Goal: Task Accomplishment & Management: Use online tool/utility

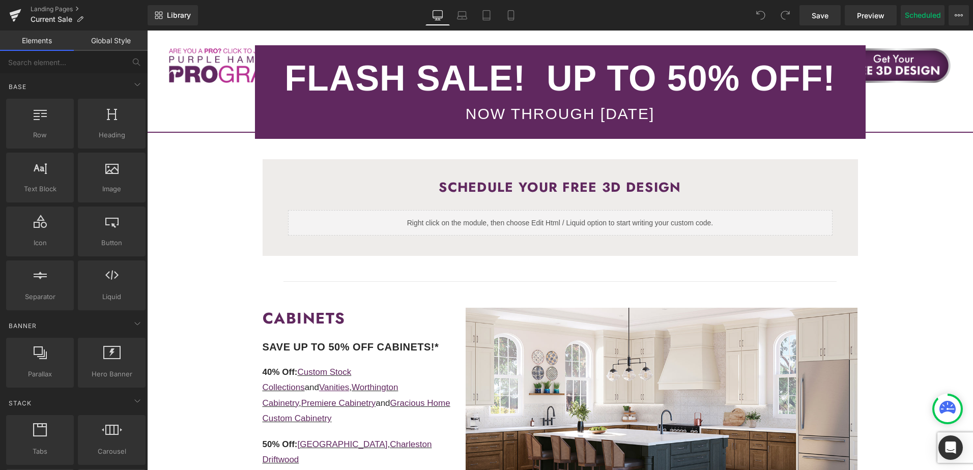
scroll to position [153, 0]
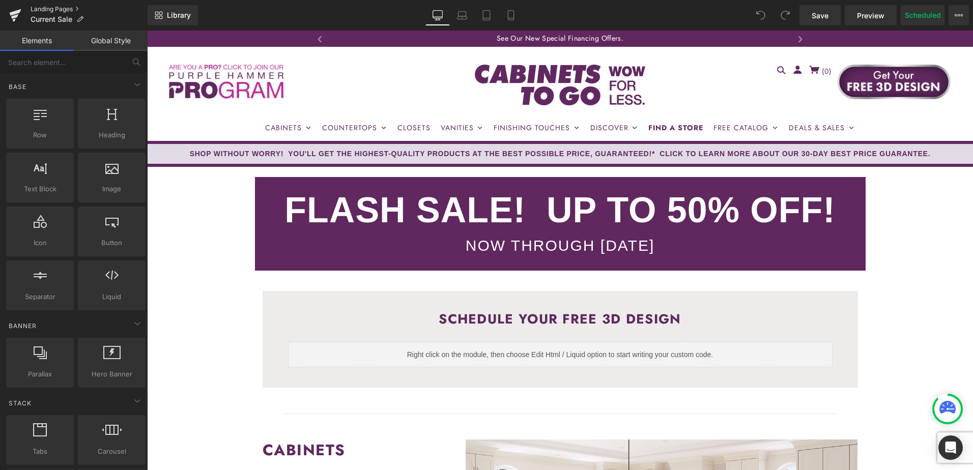
click at [38, 6] on link "Landing Pages" at bounding box center [89, 9] width 117 height 8
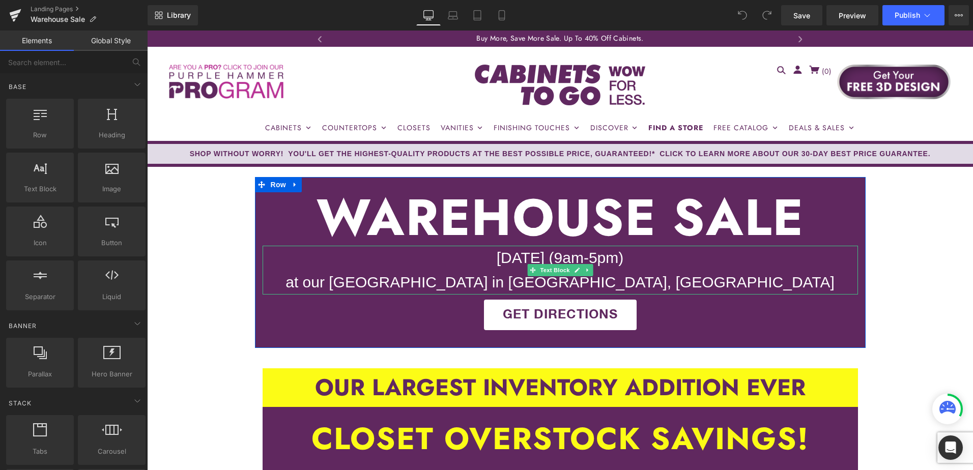
click at [551, 256] on div "Saturday, October 11th (9am-5pm) at our National Distribution Center in Lawrenc…" at bounding box center [560, 270] width 595 height 49
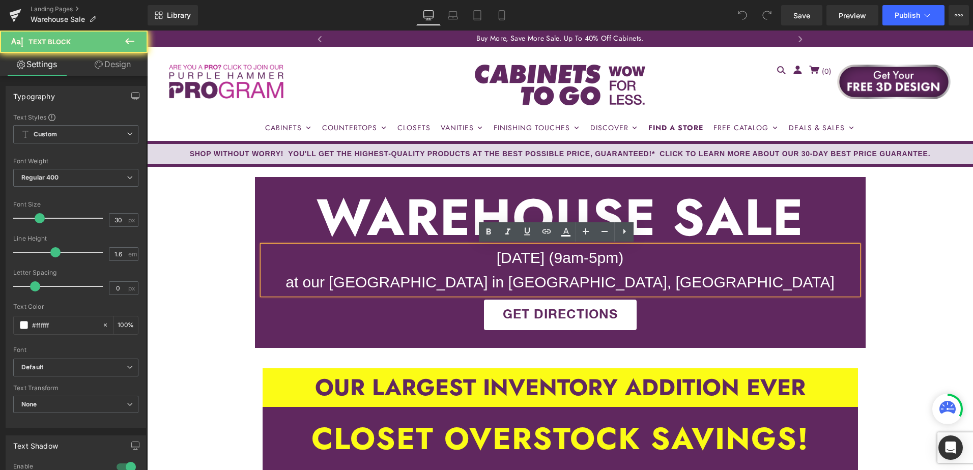
click at [527, 256] on div "Saturday, October 11th (9am-5pm) at our National Distribution Center in Lawrenc…" at bounding box center [560, 270] width 595 height 49
drag, startPoint x: 510, startPoint y: 256, endPoint x: 580, endPoint y: 255, distance: 70.2
click at [580, 255] on div "Saturday, October 11th (9am-5pm) at our National Distribution Center in Lawrenc…" at bounding box center [560, 270] width 595 height 49
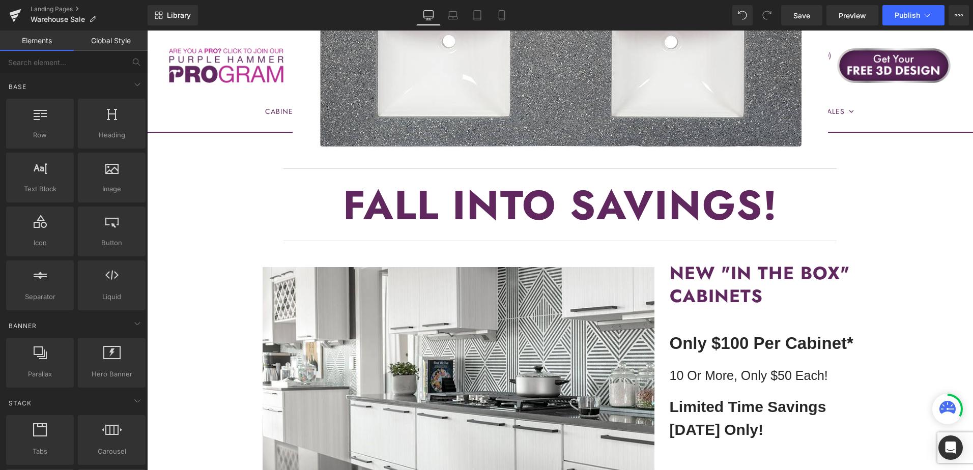
scroll to position [1425, 0]
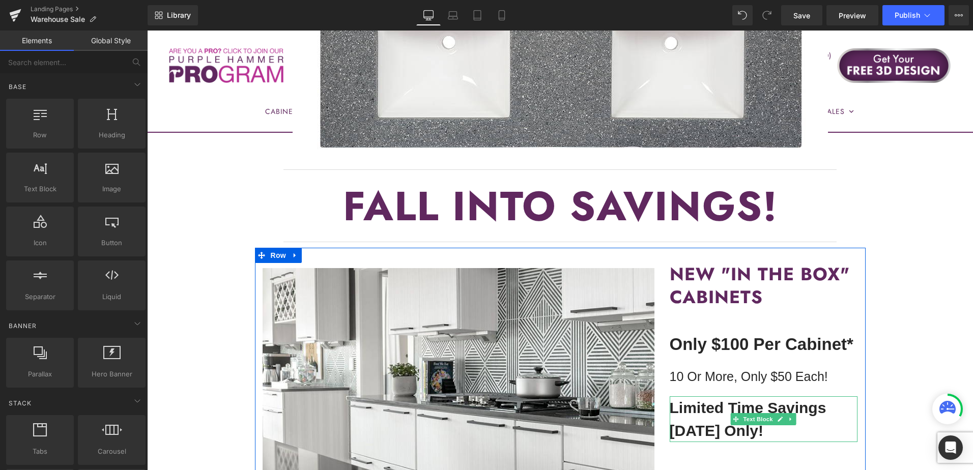
click at [713, 422] on b "October 11th Only!" at bounding box center [717, 430] width 94 height 17
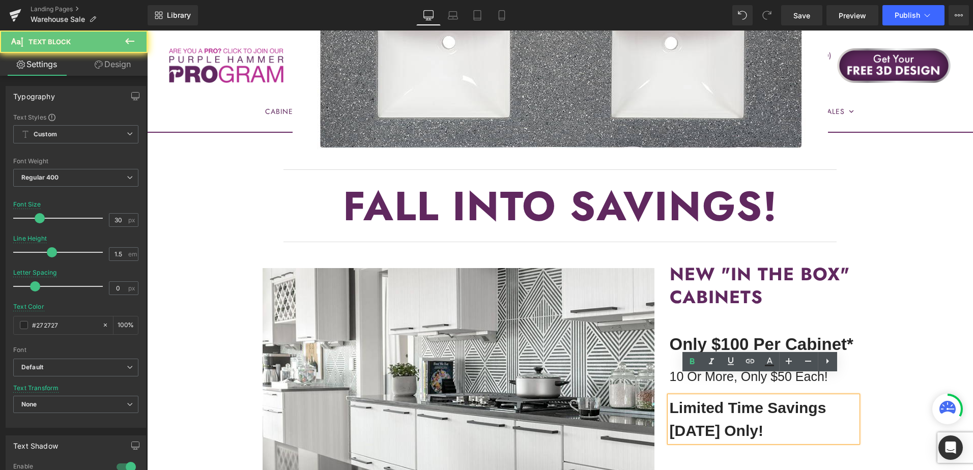
click at [729, 422] on b "October 11th Only!" at bounding box center [717, 430] width 94 height 17
drag, startPoint x: 746, startPoint y: 408, endPoint x: 663, endPoint y: 411, distance: 83.0
click at [664, 411] on div "NEW "IN The BOX" CABINETS Heading Heading Only $100 Per Cabinet* Text Block 10 …" at bounding box center [764, 355] width 204 height 174
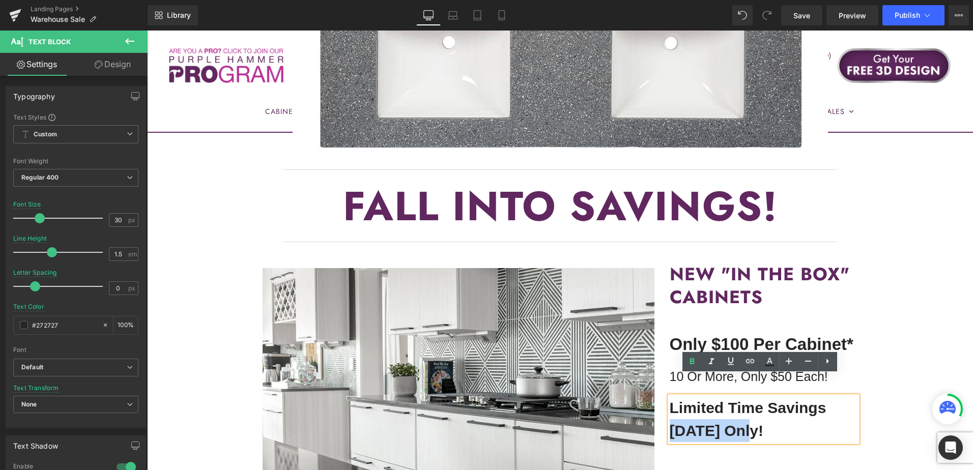
click at [702, 422] on b "October 11th Only!" at bounding box center [717, 430] width 94 height 17
drag, startPoint x: 744, startPoint y: 412, endPoint x: 655, endPoint y: 410, distance: 88.5
click at [655, 410] on div "Image NEW "IN The BOX" CABINETS Heading Heading Only $100 Per Cabinet* Text Blo…" at bounding box center [560, 388] width 611 height 280
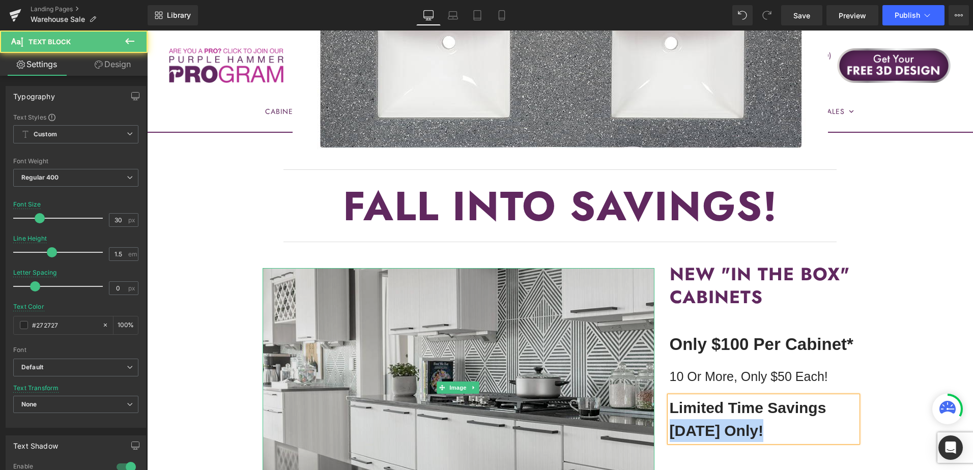
drag, startPoint x: 766, startPoint y: 412, endPoint x: 632, endPoint y: 409, distance: 133.8
click at [632, 409] on div "Image NEW "IN The BOX" CABINETS Heading Heading Only $100 Per Cabinet* Text Blo…" at bounding box center [560, 388] width 611 height 280
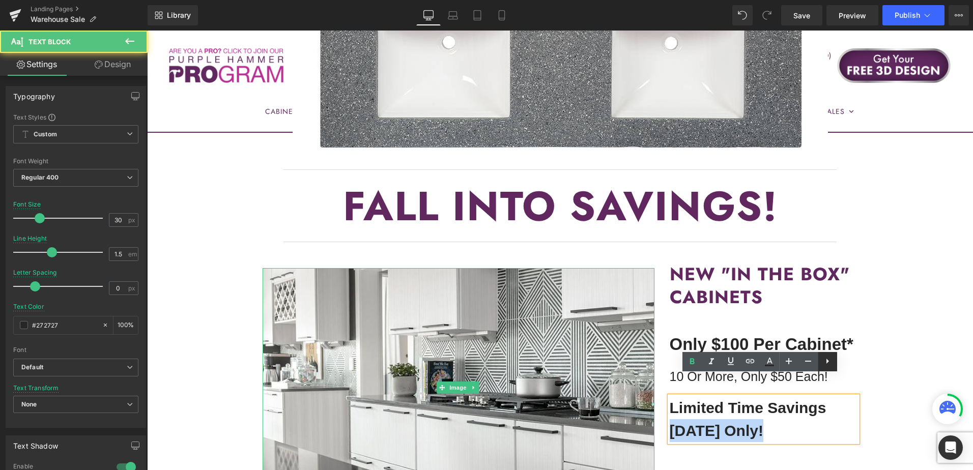
copy b "November 8th"
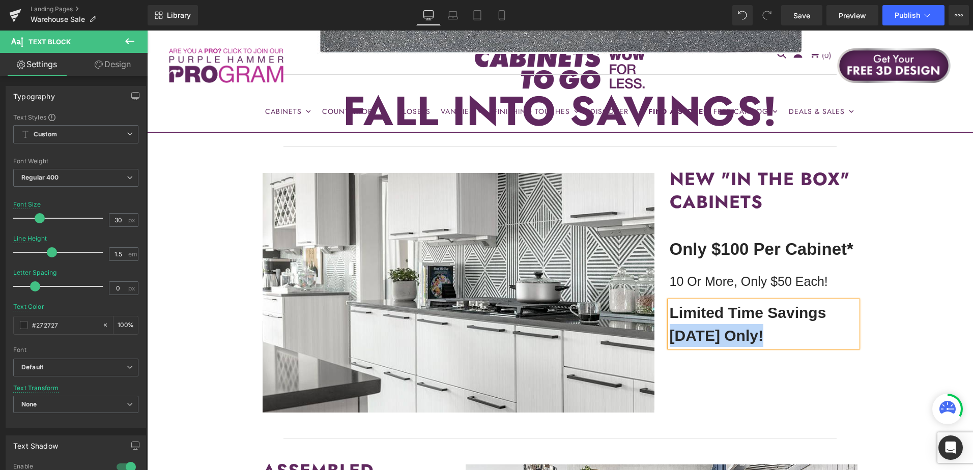
scroll to position [1781, 0]
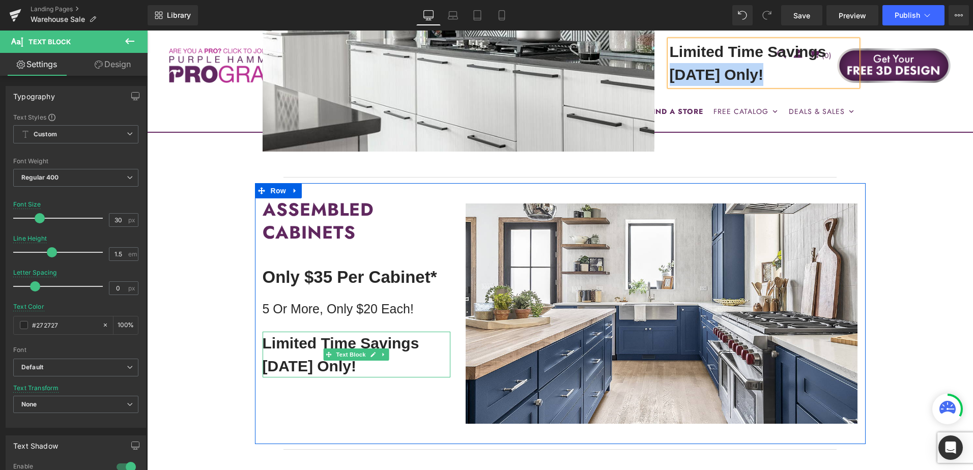
click at [324, 358] on b "October 11th Only!" at bounding box center [310, 366] width 94 height 17
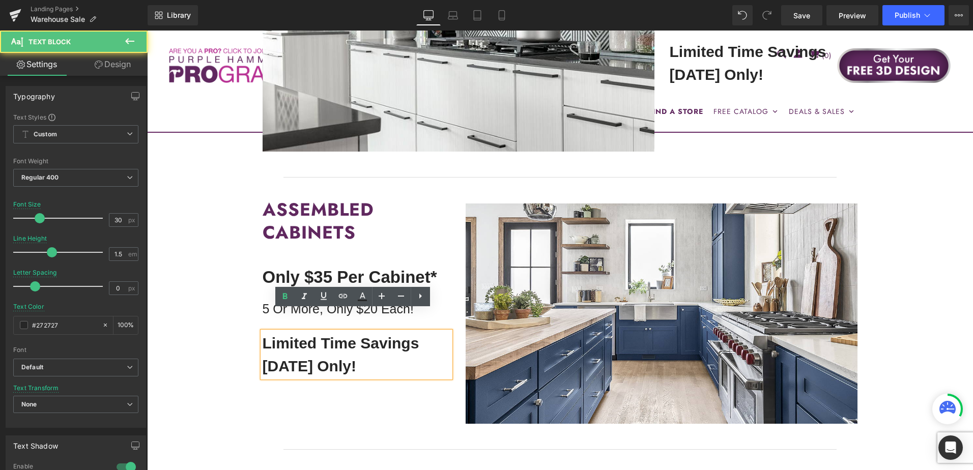
click at [333, 358] on b "October 11th Only!" at bounding box center [310, 366] width 94 height 17
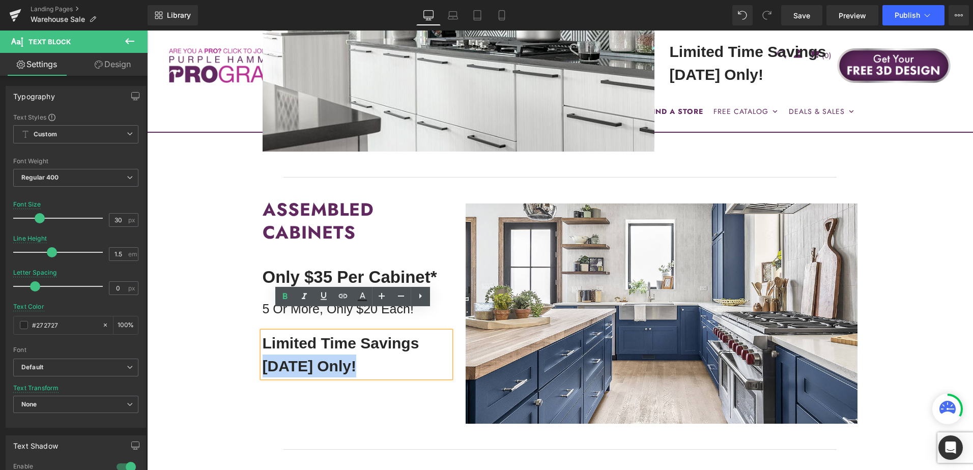
drag, startPoint x: 351, startPoint y: 343, endPoint x: 250, endPoint y: 344, distance: 100.7
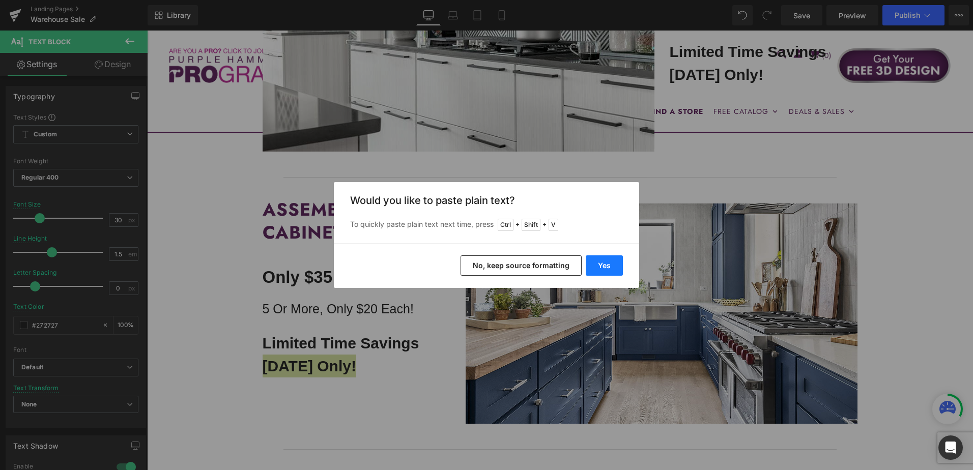
click at [604, 270] on button "Yes" at bounding box center [604, 265] width 37 height 20
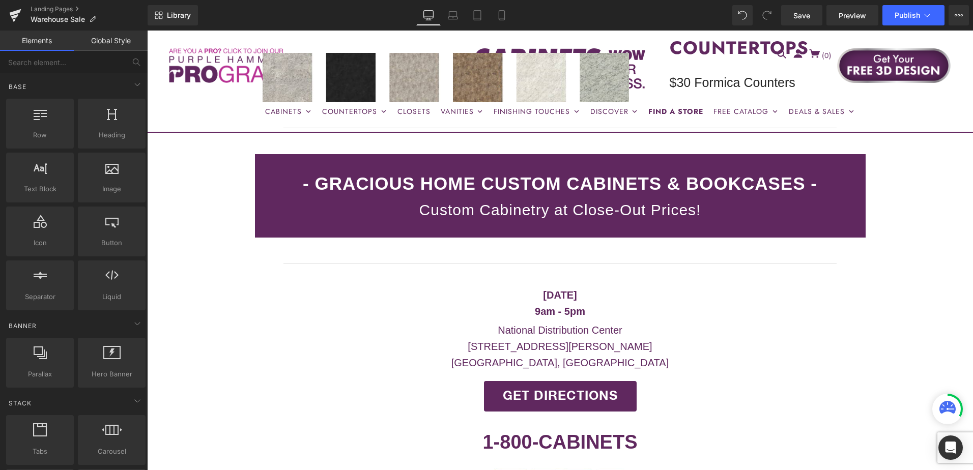
scroll to position [2646, 0]
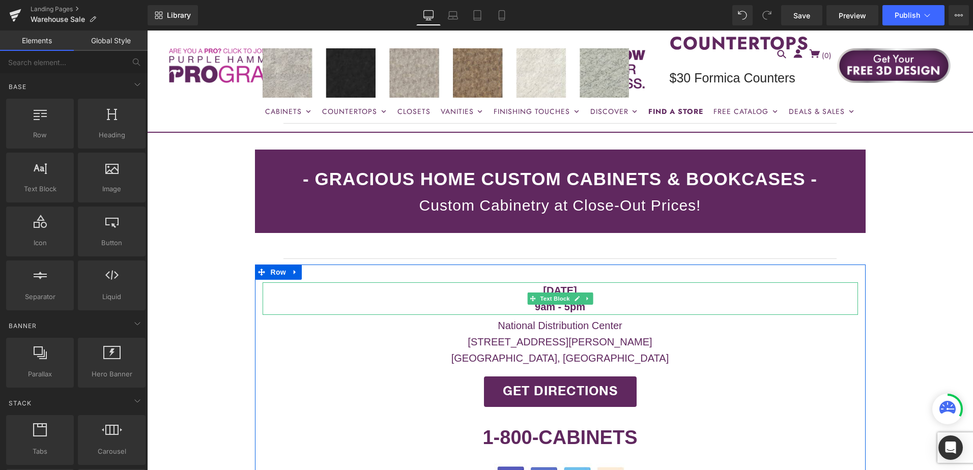
click at [560, 285] on strong "Saturday, October 11th" at bounding box center [560, 290] width 34 height 11
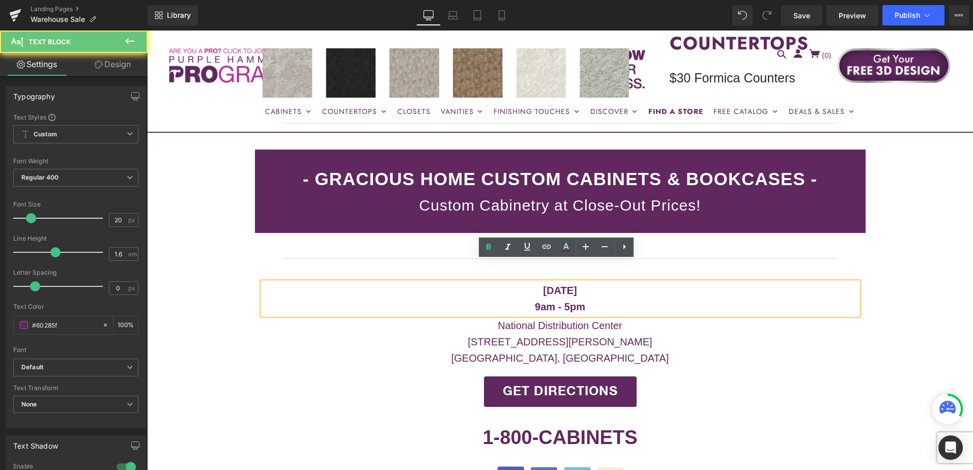
click at [554, 285] on strong "Saturday, October 11th" at bounding box center [560, 290] width 34 height 11
drag, startPoint x: 551, startPoint y: 273, endPoint x: 614, endPoint y: 270, distance: 62.7
click at [614, 282] on p "Saturday, October 11th" at bounding box center [560, 290] width 595 height 16
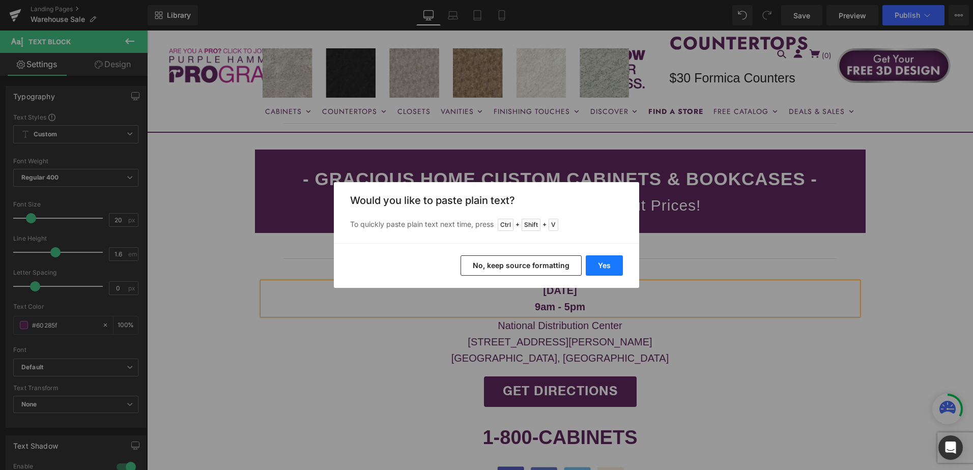
click at [610, 267] on button "Yes" at bounding box center [604, 265] width 37 height 20
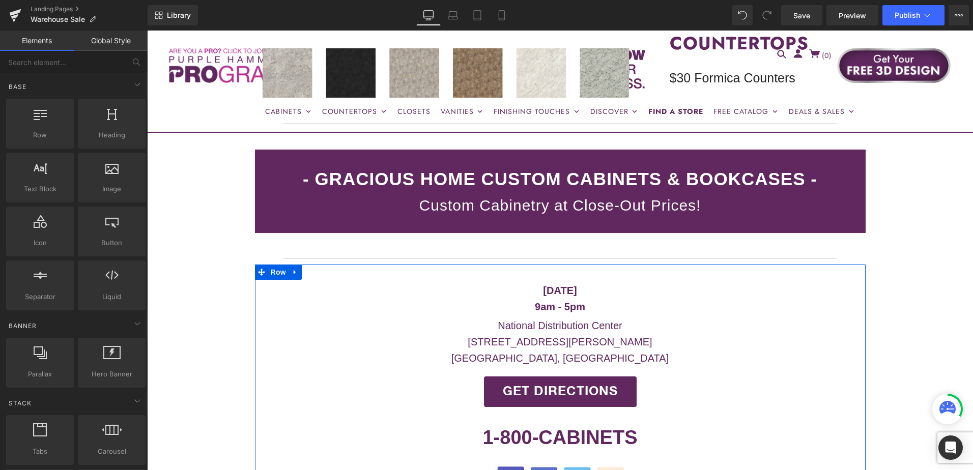
click at [709, 265] on div "Saturday, November 8th 9am - 5pm Text Block National Distribution Center 2350 W…" at bounding box center [560, 391] width 611 height 253
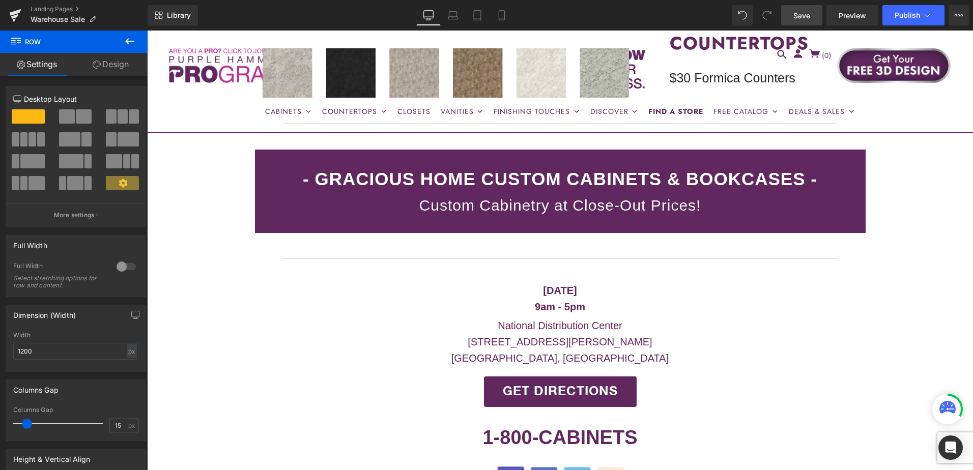
click at [795, 18] on span "Save" at bounding box center [801, 15] width 17 height 11
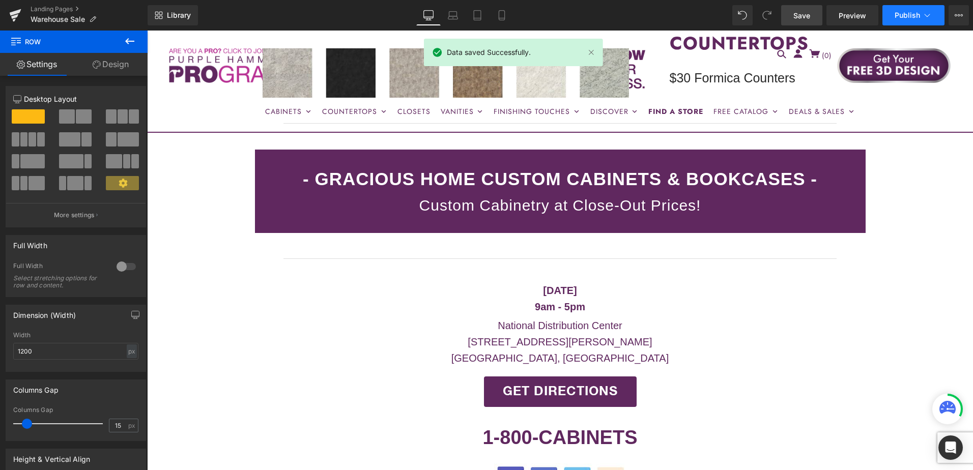
click at [906, 13] on span "Publish" at bounding box center [906, 15] width 25 height 8
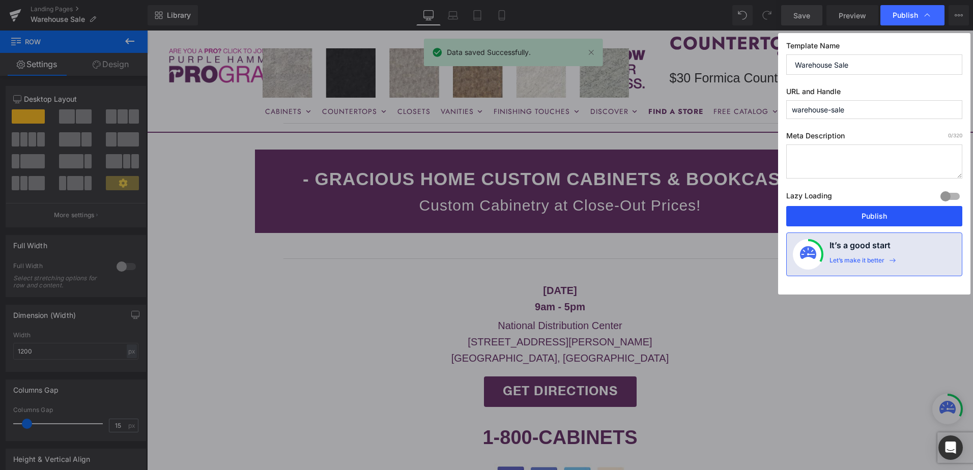
click at [900, 218] on button "Publish" at bounding box center [874, 216] width 176 height 20
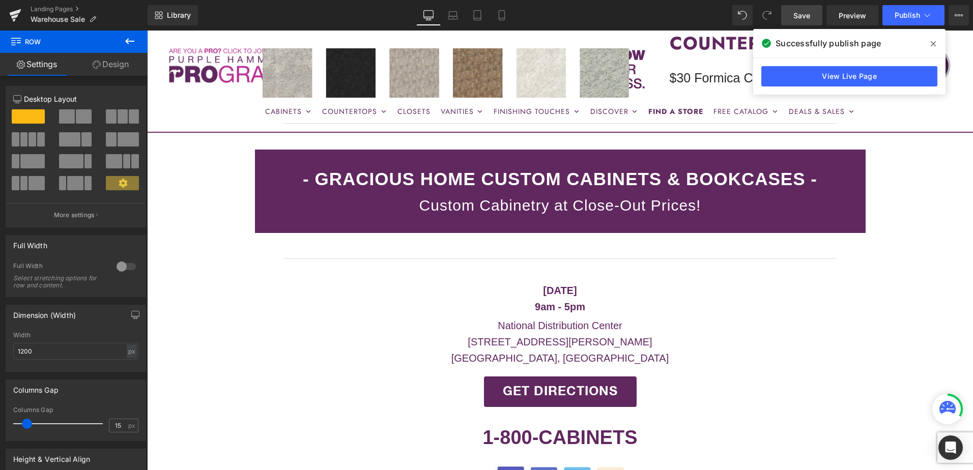
click at [818, 17] on link "Save" at bounding box center [801, 15] width 41 height 20
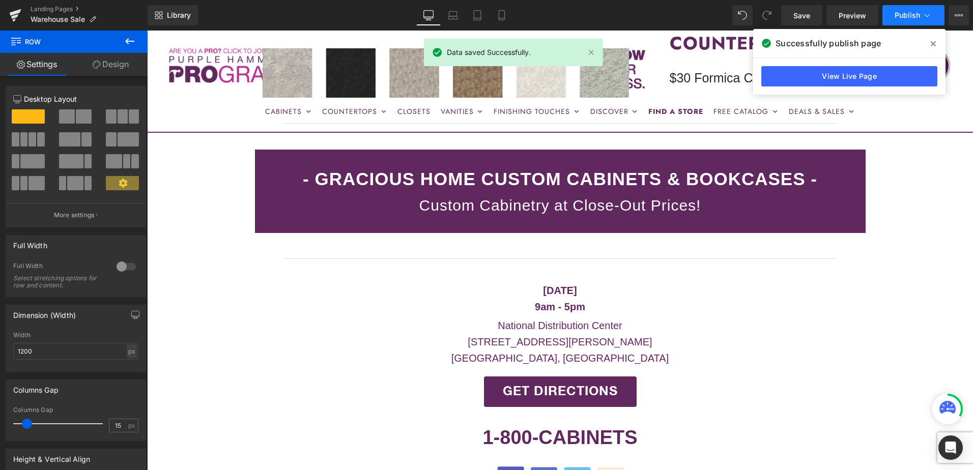
click at [910, 13] on span "Publish" at bounding box center [906, 15] width 25 height 8
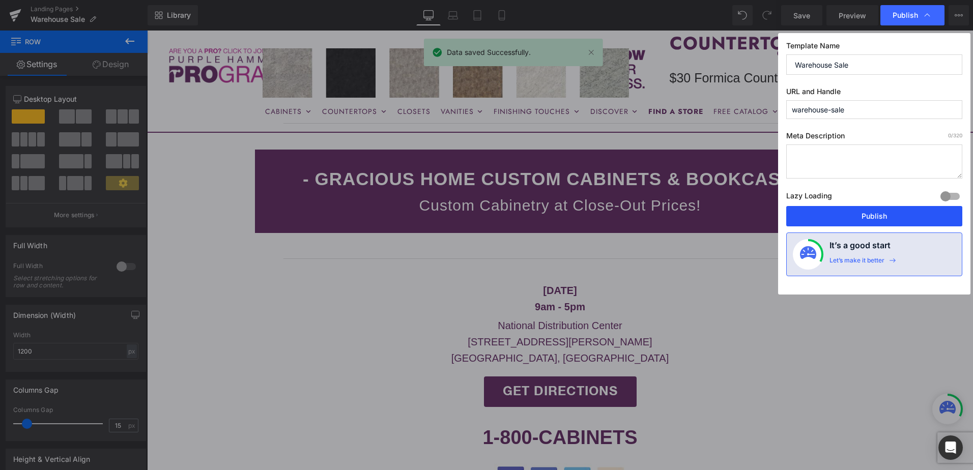
click at [899, 218] on button "Publish" at bounding box center [874, 216] width 176 height 20
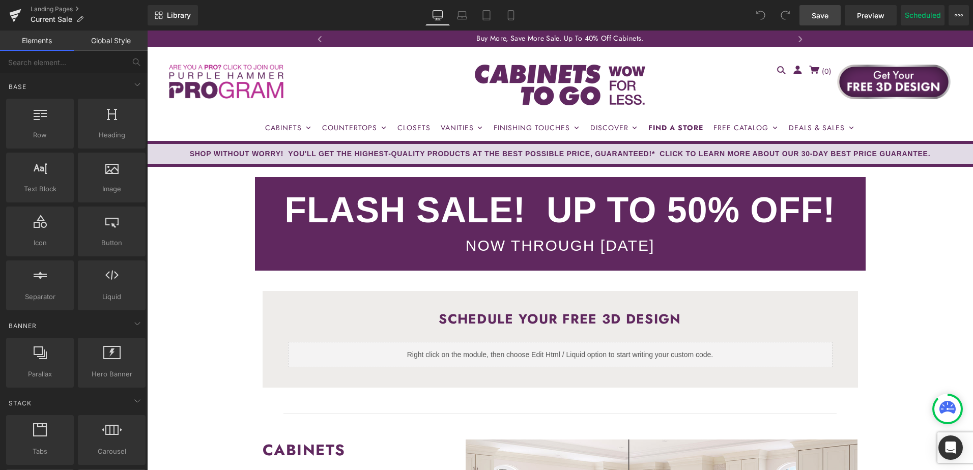
click at [818, 16] on span "Save" at bounding box center [819, 15] width 17 height 11
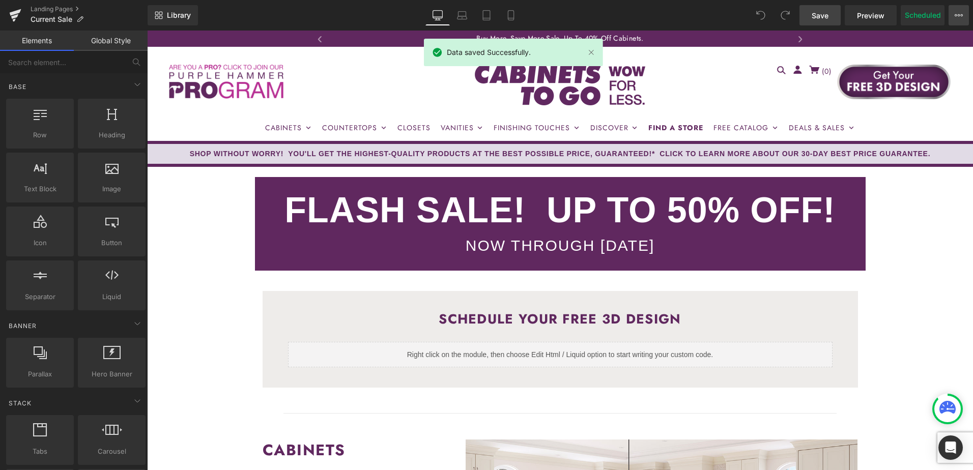
click at [956, 15] on icon at bounding box center [955, 15] width 3 height 2
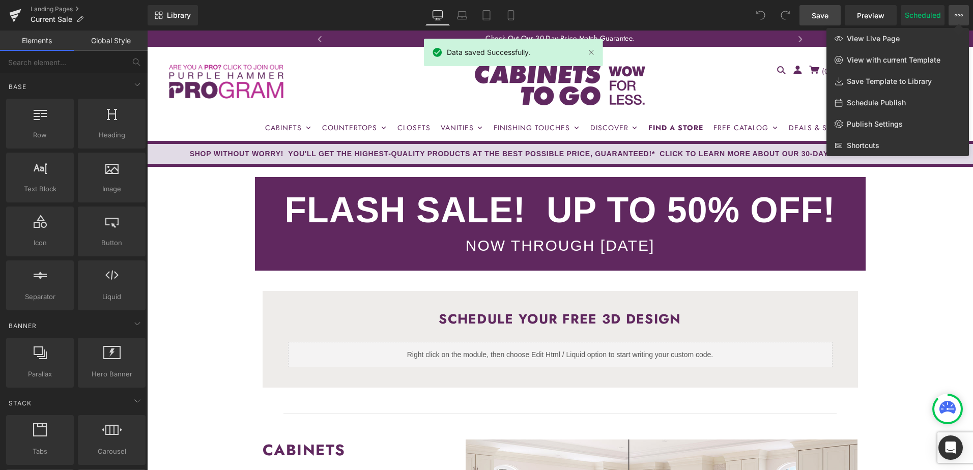
click at [898, 104] on span "Schedule Publish" at bounding box center [876, 102] width 59 height 9
select select
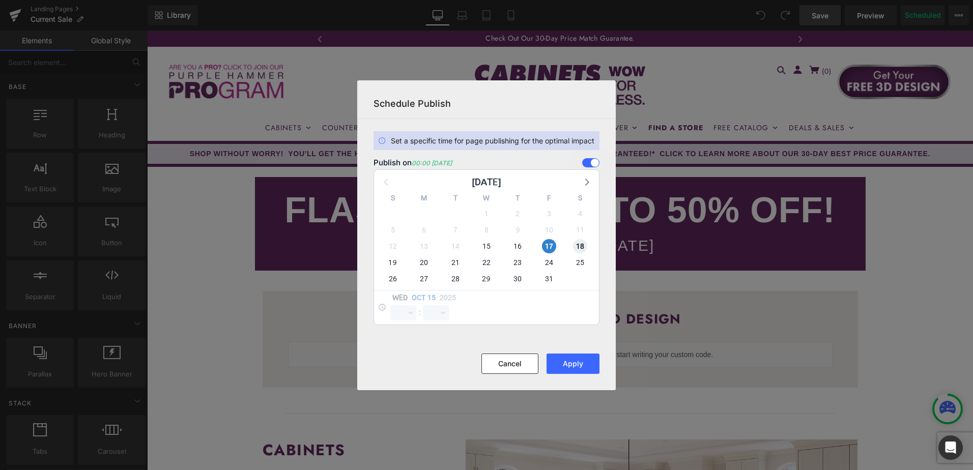
click at [575, 242] on span "18" at bounding box center [580, 246] width 14 height 14
select select "0"
click at [551, 244] on span "17" at bounding box center [549, 246] width 14 height 14
click at [575, 364] on button "Apply" at bounding box center [572, 364] width 53 height 20
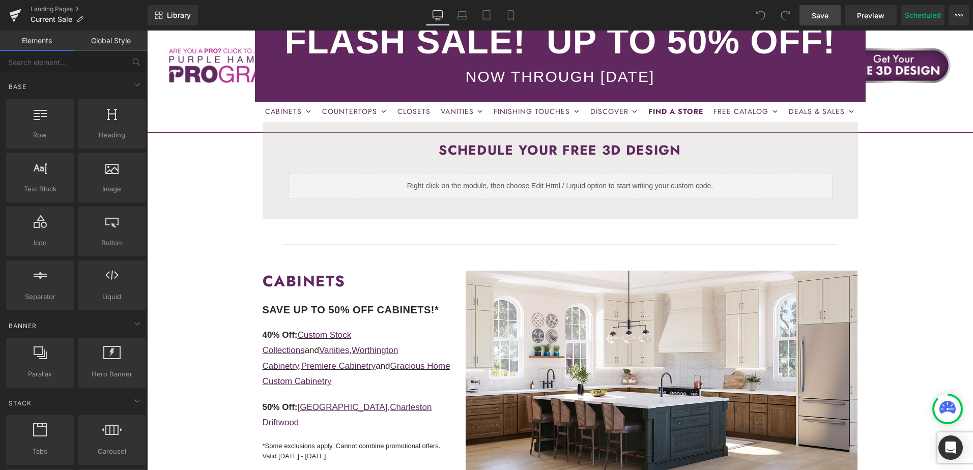
scroll to position [153, 0]
